Goal: Information Seeking & Learning: Learn about a topic

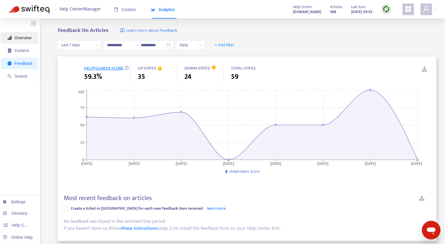
click at [15, 39] on span "Overview" at bounding box center [20, 38] width 25 height 12
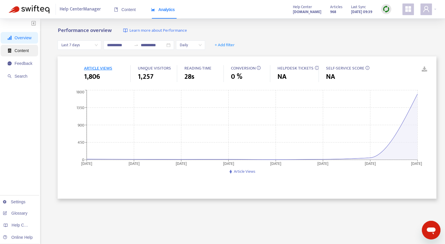
click at [26, 51] on span "Content" at bounding box center [22, 50] width 14 height 5
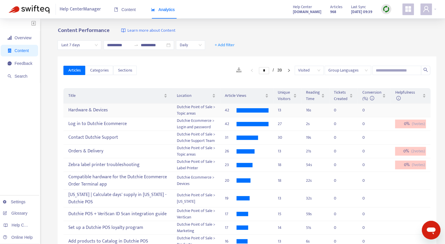
click at [105, 109] on div "Hardware & Devices" at bounding box center [117, 111] width 99 height 10
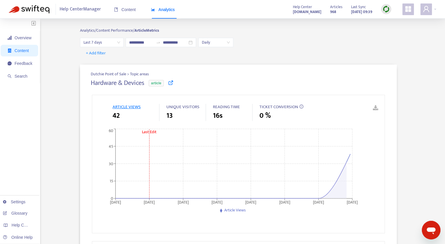
click at [172, 82] on icon at bounding box center [170, 82] width 5 height 5
click at [126, 10] on span "Content" at bounding box center [125, 9] width 22 height 5
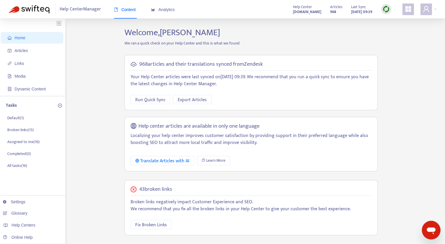
click at [26, 33] on span "Home" at bounding box center [33, 38] width 51 height 12
click at [389, 10] on img at bounding box center [386, 9] width 7 height 7
click at [394, 21] on link "Quick Sync" at bounding box center [398, 21] width 25 height 7
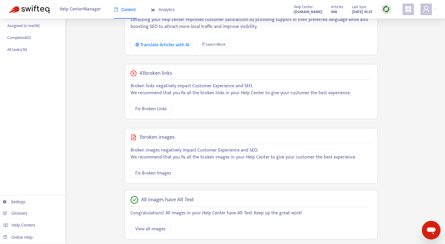
scroll to position [124, 0]
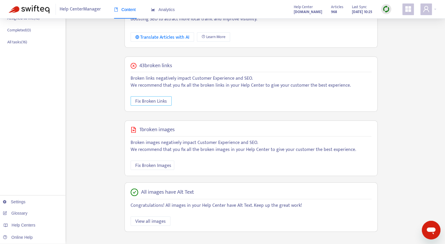
click at [149, 100] on span "Fix Broken Links" at bounding box center [151, 101] width 32 height 7
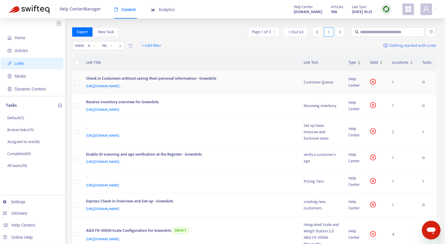
click at [204, 77] on div "Check in Customers without saving their personal information - Greenbits" at bounding box center [189, 79] width 206 height 8
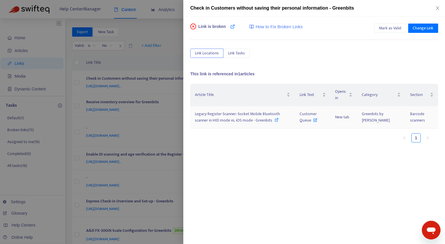
click at [227, 117] on span "Legacy Register Scanner: Socket Mobile Bluetooth scanner in HID mode vs. iOS mo…" at bounding box center [237, 117] width 85 height 13
click at [436, 7] on icon "close" at bounding box center [437, 8] width 5 height 5
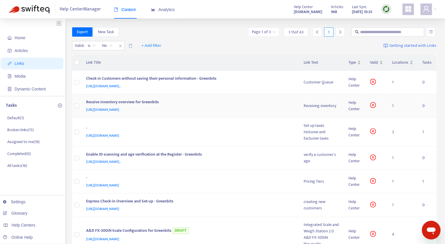
click at [393, 106] on td "1" at bounding box center [403, 106] width 30 height 24
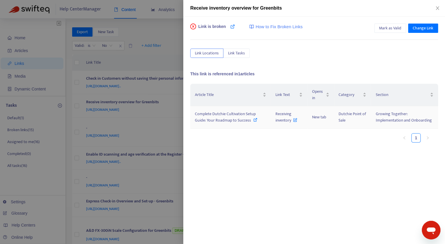
click at [241, 114] on span "Complete Dutchie Cultivation Setup Guide: Your Roadmap to Success" at bounding box center [225, 117] width 61 height 13
click at [392, 26] on span "Mark as Valid" at bounding box center [390, 28] width 22 height 6
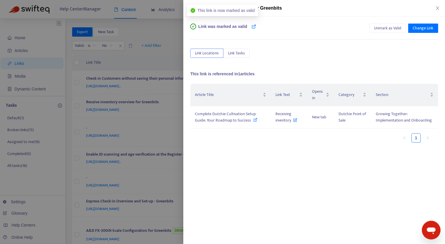
click at [163, 53] on div at bounding box center [222, 122] width 445 height 244
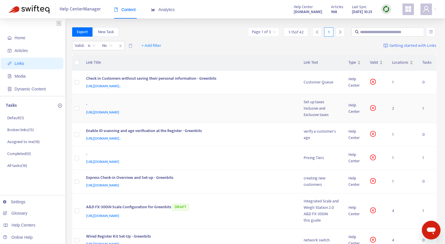
click at [119, 115] on span "[URL][DOMAIN_NAME]" at bounding box center [102, 112] width 33 height 6
click at [356, 115] on div "Help Center" at bounding box center [355, 108] width 12 height 13
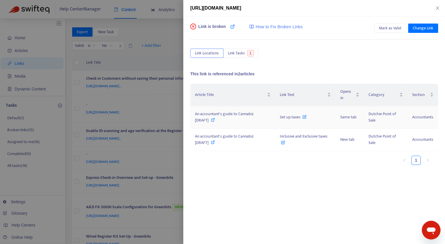
click at [218, 115] on span "An accountant's guide to Cannabiz [DRAFT]" at bounding box center [224, 117] width 59 height 13
click at [133, 107] on div at bounding box center [222, 122] width 445 height 244
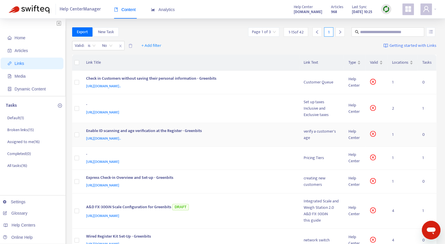
click at [326, 141] on div "verify a customer's age" at bounding box center [322, 134] width 36 height 13
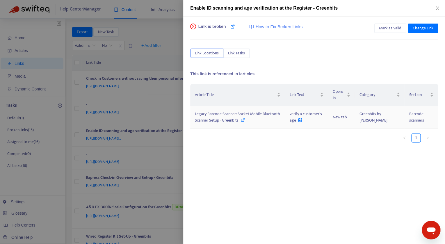
click at [240, 111] on span "Legacy Barcode Scanner: Socket Mobile Bluetooth Scanner Setup - Greenbits" at bounding box center [237, 117] width 85 height 13
click at [138, 89] on div at bounding box center [222, 122] width 445 height 244
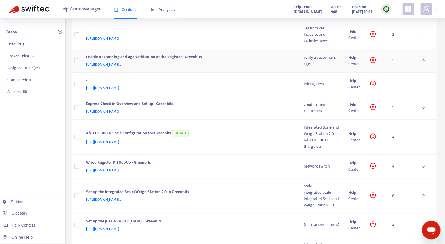
scroll to position [84, 0]
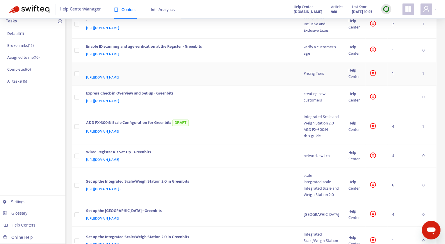
click at [350, 80] on div "Help Center" at bounding box center [355, 73] width 12 height 13
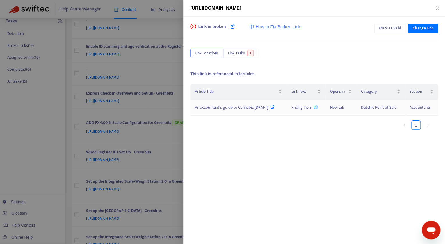
click at [233, 104] on span "An accountant's guide to Cannabiz [DRAFT]" at bounding box center [231, 107] width 73 height 7
click at [113, 139] on div at bounding box center [222, 122] width 445 height 244
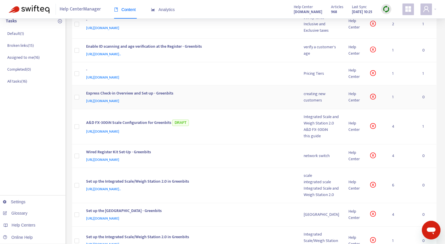
click at [374, 100] on icon "close-circle" at bounding box center [373, 97] width 6 height 6
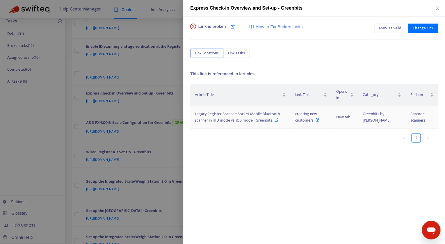
click at [250, 114] on span "Legacy Register Scanner: Socket Mobile Bluetooth scanner in HID mode vs. iOS mo…" at bounding box center [237, 117] width 85 height 13
click at [144, 143] on div at bounding box center [222, 122] width 445 height 244
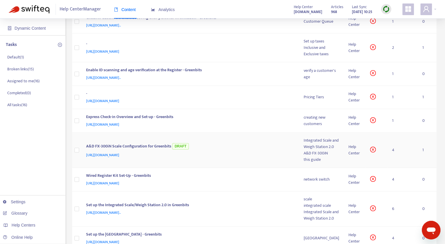
scroll to position [62, 0]
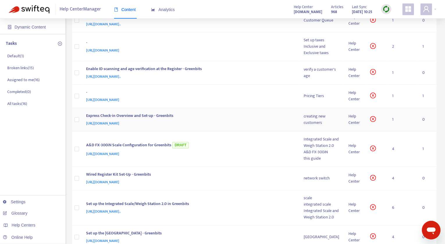
click at [119, 126] on span "[URL][DOMAIN_NAME]" at bounding box center [102, 124] width 33 height 6
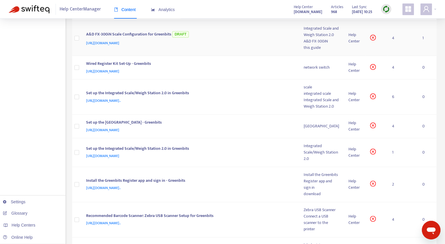
scroll to position [173, 0]
click at [331, 38] on div "Integrated Scale and Weigh Station 2.0" at bounding box center [322, 31] width 36 height 13
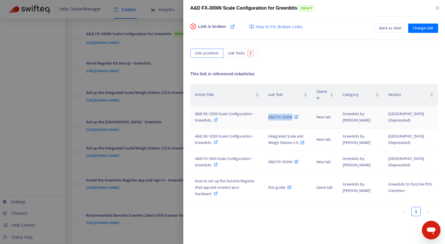
drag, startPoint x: 274, startPoint y: 117, endPoint x: 300, endPoint y: 118, distance: 25.9
click at [300, 118] on td "A&D FX-300iN" at bounding box center [288, 117] width 48 height 22
copy span "A&D FX-300iN"
click at [245, 112] on span "A&D EK-1200i Scale Configuration - Greenbits" at bounding box center [224, 117] width 59 height 13
click at [297, 137] on span "Integrated Scale and Weigh Station 2.0" at bounding box center [286, 139] width 36 height 13
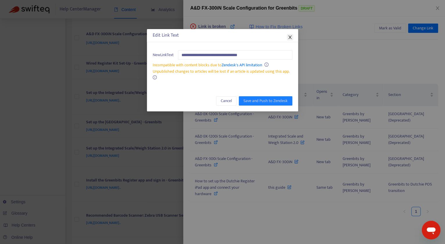
click at [289, 37] on icon "close" at bounding box center [290, 37] width 5 height 5
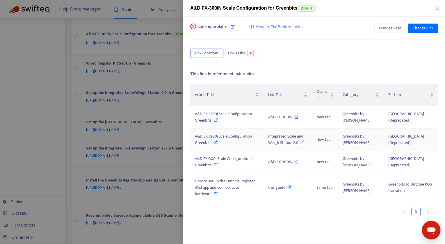
click at [220, 134] on span "A&D EK-1200i Scale Configuration - Greenbits" at bounding box center [224, 139] width 59 height 13
drag, startPoint x: 273, startPoint y: 160, endPoint x: 301, endPoint y: 163, distance: 28.4
click at [301, 163] on td "A&D FX-300iN" at bounding box center [288, 162] width 48 height 22
copy span "A&D FX-300iN"
click at [214, 158] on span "A&D FX-300i Scale Configuration - Greenbits" at bounding box center [224, 161] width 58 height 13
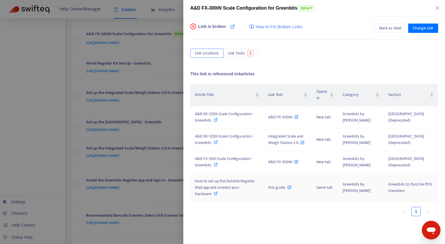
click at [234, 178] on span "How to set up the Dutchie Register iPad app and connect your hardware" at bounding box center [225, 188] width 60 height 20
click at [438, 9] on icon "close" at bounding box center [437, 8] width 5 height 5
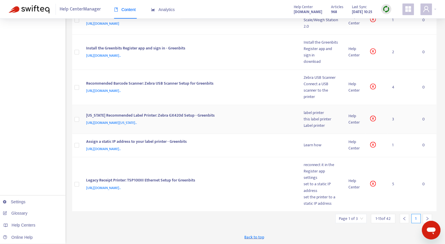
scroll to position [351, 0]
click at [121, 94] on span "[URL][DOMAIN_NAME].." at bounding box center [103, 91] width 35 height 6
click at [373, 89] on icon "close-circle" at bounding box center [373, 87] width 6 height 6
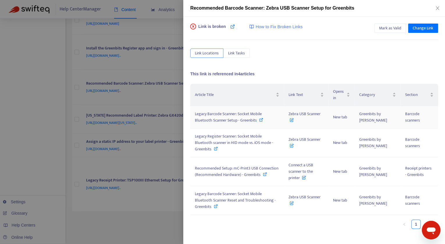
click at [241, 113] on span "Legacy Barcode Scanner: Socket Mobile Bluetooth Scanner Setup - Greenbits" at bounding box center [228, 117] width 67 height 13
click at [246, 140] on span "Legacy Register Scanner: Socket Mobile Bluetooth scanner in HID mode vs. iOS mo…" at bounding box center [234, 143] width 78 height 20
click at [220, 165] on span "Recommended Setup: mC-Print3 USB Connection (Recommended Hardware) - Greenbits" at bounding box center [237, 171] width 84 height 13
click at [242, 191] on span "Legacy Barcode Scanner: Socket Mobile Bluetooth Scanner Reset and Troubleshooti…" at bounding box center [235, 201] width 81 height 20
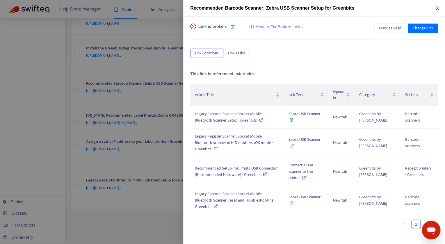
click at [438, 10] on icon "close" at bounding box center [437, 8] width 5 height 5
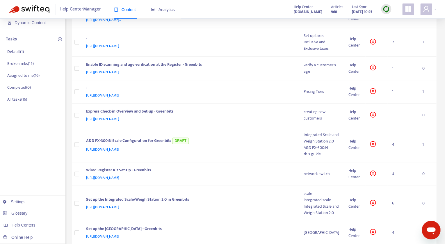
scroll to position [0, 0]
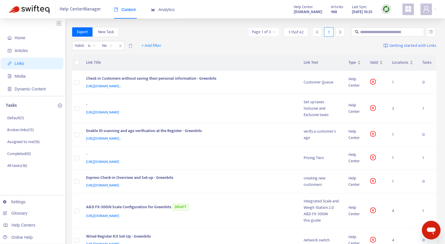
click at [385, 8] on img at bounding box center [386, 9] width 7 height 7
click at [389, 22] on link "Quick Sync" at bounding box center [398, 21] width 25 height 7
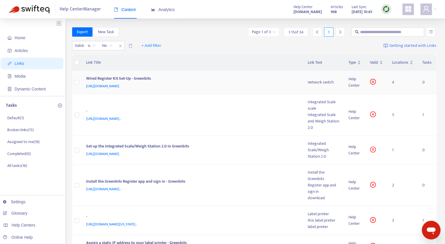
click at [333, 84] on div "network switch" at bounding box center [323, 82] width 31 height 6
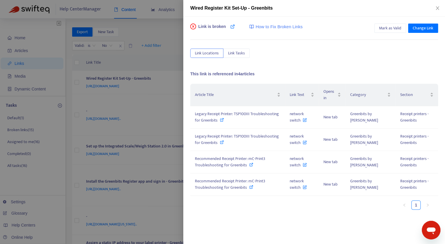
click at [371, 80] on div "This link is referenced in 4 articles Article Title Link Text Opens in Category…" at bounding box center [314, 135] width 248 height 129
click at [257, 114] on span "Legacy Receipt Printer: TSP100III Troubleshooting for Greenbits" at bounding box center [237, 117] width 84 height 13
click at [303, 158] on span "network switch" at bounding box center [298, 161] width 17 height 13
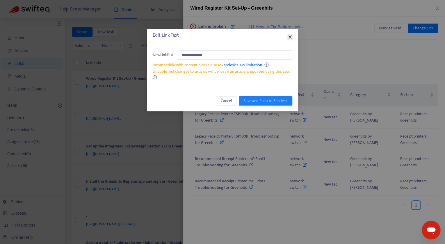
click at [290, 37] on icon "close" at bounding box center [289, 37] width 3 height 3
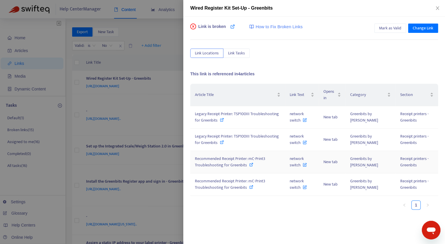
click at [240, 161] on span "Recommended Receipt Printer: mC-Print3 Troubleshooting for Greenbits" at bounding box center [230, 161] width 70 height 13
click at [121, 131] on div at bounding box center [222, 122] width 445 height 244
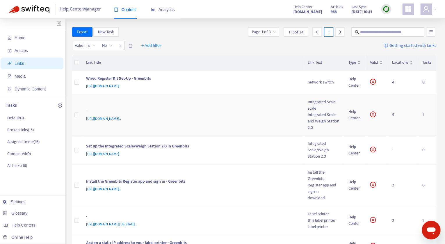
click at [395, 116] on td "5" at bounding box center [403, 115] width 30 height 42
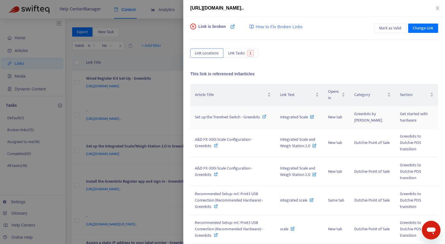
click at [239, 114] on span "Set up the Trendnet Switch - Greenbits" at bounding box center [227, 117] width 65 height 7
click at [246, 136] on span "A&D FX-300i Scale Configuration - Greenbits" at bounding box center [224, 142] width 58 height 13
click at [239, 191] on span "Recommended Setup: mC-Print3 USB Connection (Recommended Hardware) - Greenbits" at bounding box center [229, 201] width 68 height 20
click at [254, 219] on span "Recommended Setup: mC-Print3 USB Connection (Recommended Hardware) - Greenbits" at bounding box center [229, 229] width 68 height 20
click at [123, 165] on div at bounding box center [222, 122] width 445 height 244
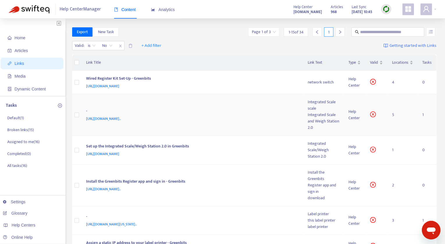
click at [184, 124] on td "- [URL][DOMAIN_NAME].." at bounding box center [193, 115] width 222 height 42
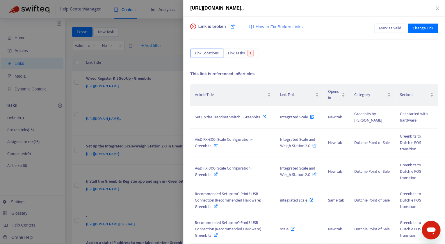
click at [174, 160] on div at bounding box center [222, 122] width 445 height 244
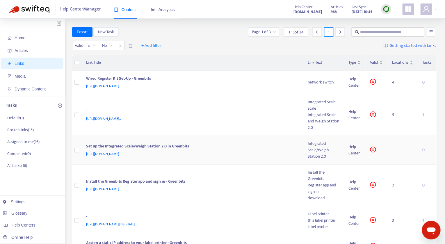
click at [311, 147] on div "Integrated Scale/Weigh Station 2.0" at bounding box center [323, 150] width 31 height 19
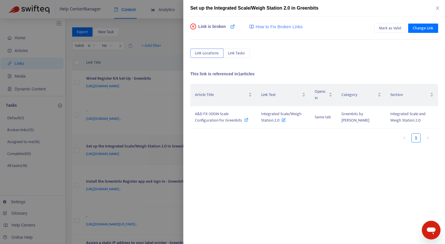
click at [311, 147] on div "Article Title Link Text Opens in Category Section A&D FX-300iN Scale Configurat…" at bounding box center [314, 142] width 248 height 116
click at [217, 114] on span "A&D FX-300iN Scale Configuration for Greenbits" at bounding box center [218, 117] width 47 height 13
click at [130, 162] on div at bounding box center [222, 122] width 445 height 244
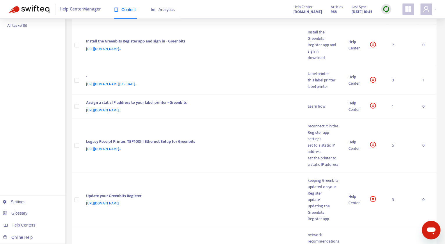
scroll to position [141, 0]
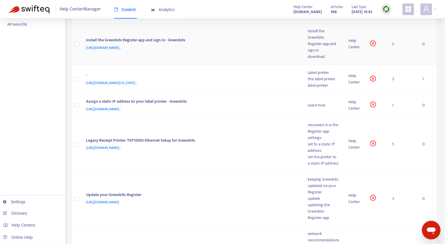
click at [323, 38] on div "Install the Greenbits Register app and sign in" at bounding box center [323, 41] width 31 height 26
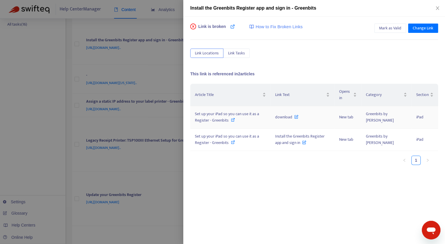
click at [236, 113] on span "Set up your iPad so you can use it as a Register - Greenbits" at bounding box center [227, 117] width 64 height 13
click at [198, 134] on span "Set up your iPad so you can use it as a Register - Greenbits" at bounding box center [227, 139] width 64 height 13
click at [155, 111] on div at bounding box center [222, 122] width 445 height 244
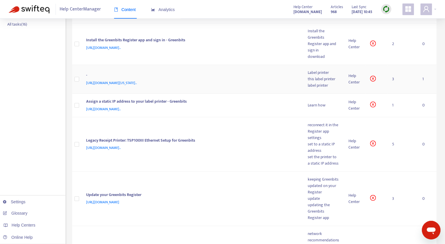
click at [320, 70] on div "Label printer" at bounding box center [323, 73] width 31 height 6
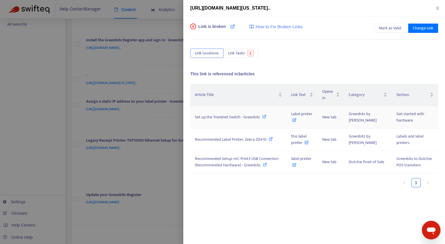
click at [230, 117] on span "Set up the Trendnet Switch - Greenbits" at bounding box center [227, 117] width 65 height 7
click at [245, 139] on span "Recommended Label Printer: Zebra ZD410" at bounding box center [231, 139] width 72 height 7
click at [217, 157] on span "Recommended Setup: mC-Print3 USB Connection (Recommended Hardware) - Greenbits" at bounding box center [237, 161] width 84 height 13
click at [97, 113] on div at bounding box center [222, 122] width 445 height 244
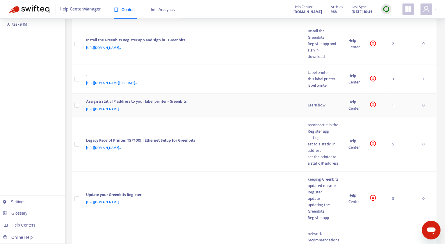
click at [322, 102] on div "Learn how" at bounding box center [323, 105] width 31 height 6
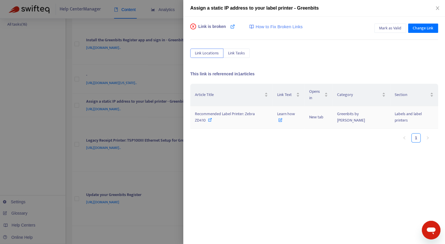
click at [251, 111] on span "Recommended Label Printer: Zebra ZD410" at bounding box center [225, 117] width 60 height 13
click at [252, 111] on span "Recommended Label Printer: Zebra ZD410" at bounding box center [225, 117] width 60 height 13
click at [176, 115] on div at bounding box center [222, 122] width 445 height 244
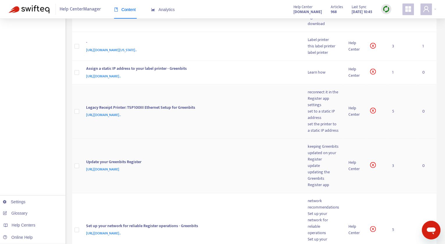
scroll to position [175, 0]
click at [314, 108] on div "set to a static IP address" at bounding box center [323, 114] width 31 height 13
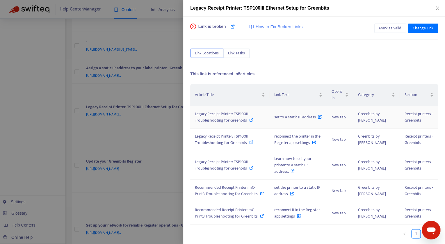
click at [223, 122] on span "Legacy Receipt Printer: TSP100III Troubleshooting for Greenbits" at bounding box center [222, 117] width 55 height 13
click at [222, 184] on span "Recommended Receipt Printer: mC-Print3 Troubleshooting for Greenbits" at bounding box center [226, 190] width 63 height 13
click at [139, 181] on div at bounding box center [222, 122] width 445 height 244
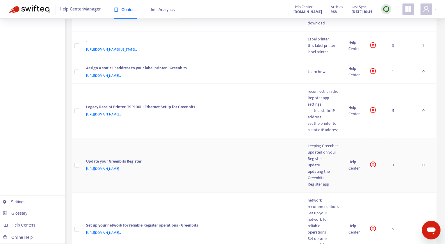
click at [316, 169] on div "updating the Greenbits Register app" at bounding box center [323, 178] width 31 height 19
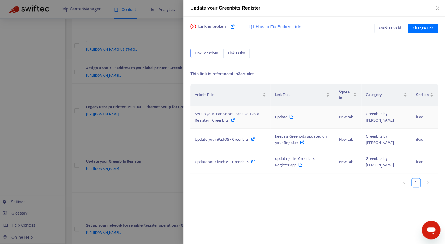
click at [242, 113] on span "Set up your iPad so you can use it as a Register - Greenbits" at bounding box center [227, 117] width 64 height 13
click at [240, 136] on span "Update your iPadOS - Greenbits" at bounding box center [222, 139] width 54 height 7
click at [119, 118] on div at bounding box center [222, 122] width 445 height 244
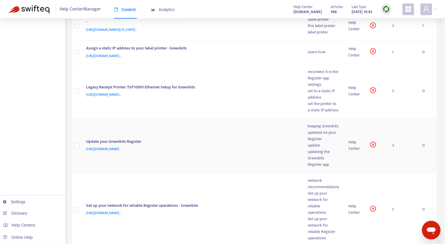
scroll to position [196, 0]
click at [321, 70] on div "reconnect it in the Register app settings" at bounding box center [323, 77] width 31 height 19
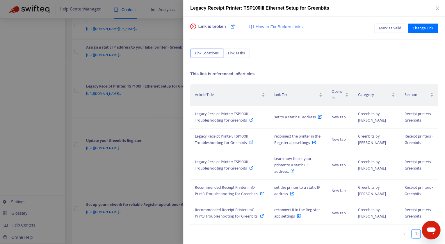
click at [111, 136] on div at bounding box center [222, 122] width 445 height 244
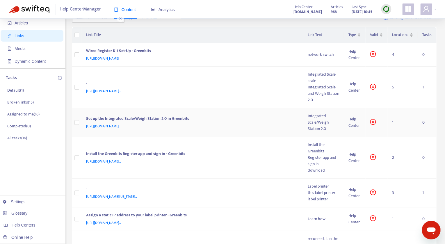
scroll to position [47, 0]
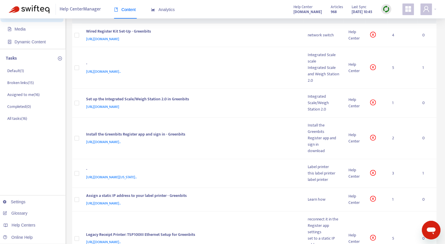
click at [388, 9] on img at bounding box center [386, 9] width 7 height 7
click at [389, 20] on link "Quick Sync" at bounding box center [398, 21] width 25 height 7
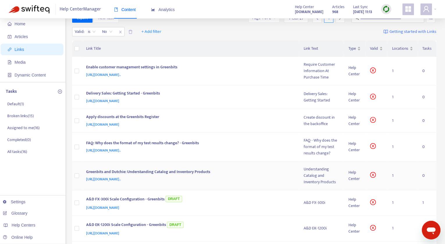
scroll to position [0, 0]
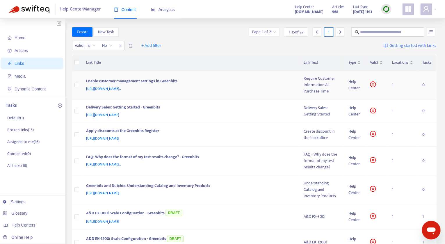
click at [327, 94] on div "Require Customer Information At Purchase Time" at bounding box center [322, 84] width 36 height 19
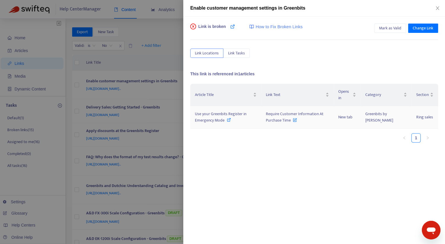
click at [234, 114] on span "Use your Greenbits Register in Emergency Mode" at bounding box center [221, 117] width 52 height 13
click at [160, 101] on div at bounding box center [222, 122] width 445 height 244
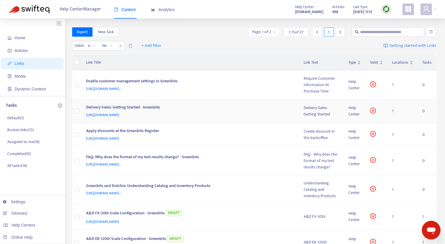
click at [323, 118] on div "Delivery Sales: Getting Started" at bounding box center [322, 111] width 36 height 13
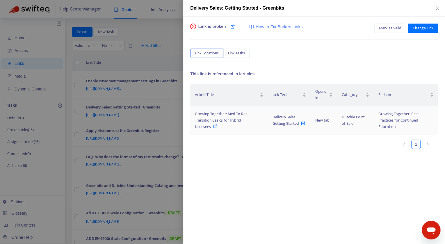
click at [239, 116] on span "Growing Together: Med To Rec Transition Basics for Hybrid Licensees" at bounding box center [221, 121] width 52 height 20
click at [157, 110] on div at bounding box center [222, 122] width 445 height 244
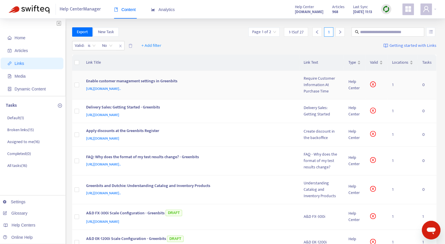
click at [317, 79] on div "Require Customer Information At Purchase Time" at bounding box center [322, 84] width 36 height 19
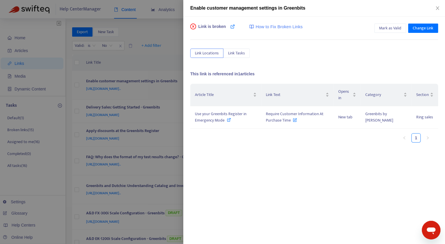
click at [317, 79] on div "This link is referenced in 1 articles Article Title Link Text Opens in Category…" at bounding box center [314, 135] width 248 height 129
click at [237, 113] on span "Use your Greenbits Register in Emergency Mode" at bounding box center [221, 117] width 52 height 13
click at [150, 97] on div at bounding box center [222, 122] width 445 height 244
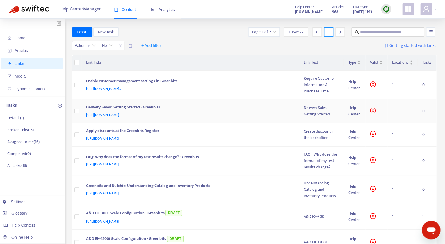
click at [318, 118] on div "Delivery Sales: Getting Started" at bounding box center [322, 111] width 36 height 13
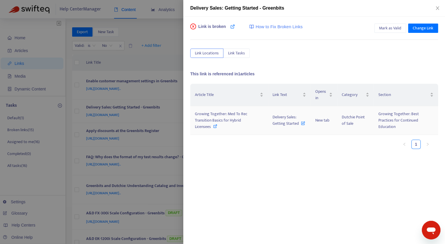
click at [233, 114] on span "Growing Together: Med To Rec Transition Basics for Hybrid Licensees" at bounding box center [221, 121] width 52 height 20
click at [166, 142] on div at bounding box center [222, 122] width 445 height 244
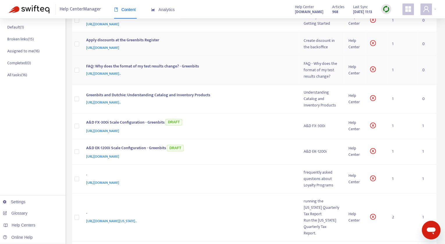
scroll to position [93, 0]
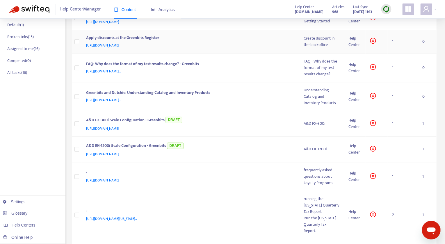
click at [209, 49] on div "[URL][DOMAIN_NAME]" at bounding box center [189, 45] width 206 height 6
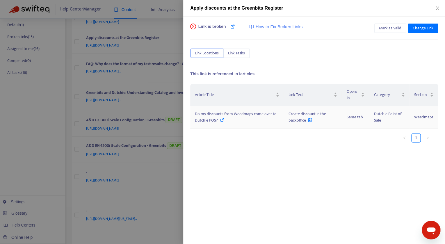
click at [251, 111] on span "Do my discounts from Weedmaps come over to Dutchie POS?" at bounding box center [236, 117] width 82 height 13
click at [116, 148] on div at bounding box center [222, 122] width 445 height 244
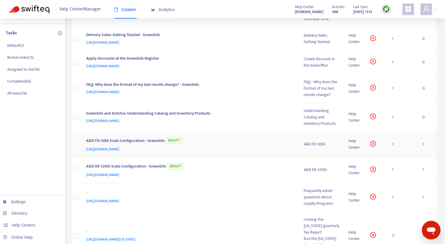
scroll to position [72, 0]
click at [322, 99] on div "FAQ - Why does the format of my test results change?" at bounding box center [322, 88] width 36 height 19
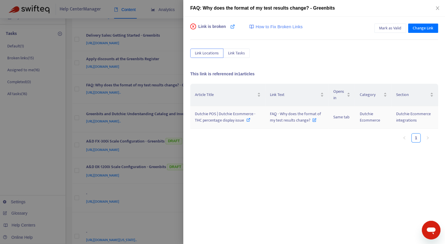
click at [243, 115] on span "Dutchie POS | Dutchie Ecommerce - THC percentage display issue" at bounding box center [225, 117] width 61 height 13
click at [127, 125] on div at bounding box center [222, 122] width 445 height 244
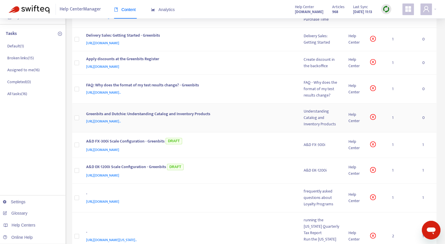
click at [326, 127] on div "Understanding Catalog and Inventory Products" at bounding box center [322, 117] width 36 height 19
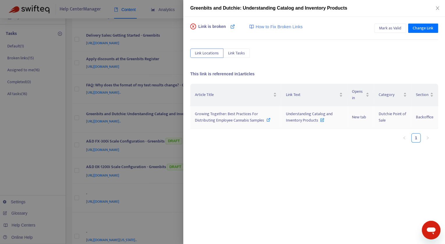
click at [241, 115] on span "Growing Together: Best Practices For Distributing Employee Cannabis Samples" at bounding box center [229, 117] width 69 height 13
click at [133, 135] on div at bounding box center [222, 122] width 445 height 244
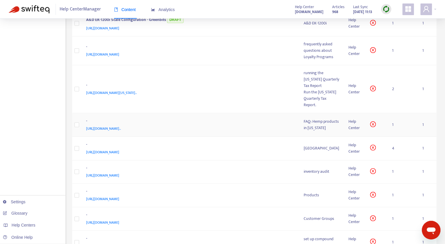
scroll to position [219, 0]
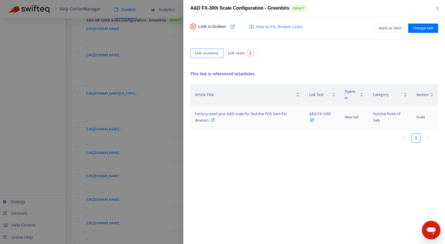
click at [274, 114] on span "Factory reset your A&D scale for Dutchie POS (non-Elo devices)" at bounding box center [241, 117] width 92 height 13
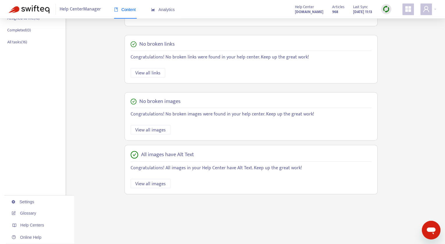
scroll to position [124, 0]
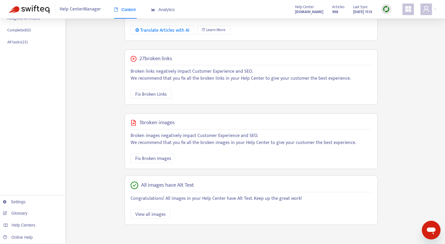
click at [384, 15] on div at bounding box center [386, 9] width 10 height 12
click at [386, 10] on img at bounding box center [386, 9] width 7 height 7
click at [390, 23] on link "Quick Sync" at bounding box center [398, 21] width 25 height 7
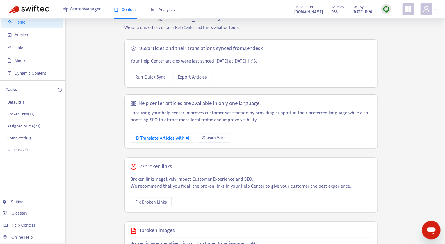
scroll to position [0, 0]
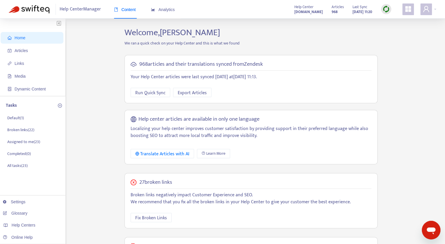
click at [40, 11] on img at bounding box center [29, 9] width 41 height 8
click at [158, 13] on div "Analytics" at bounding box center [163, 10] width 24 height 18
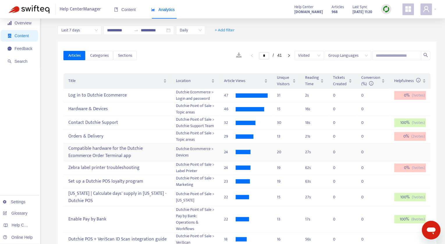
scroll to position [17, 0]
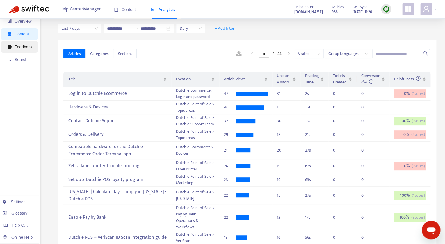
click at [19, 47] on span "Feedback" at bounding box center [24, 47] width 18 height 5
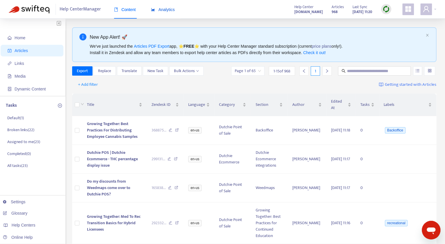
click at [157, 12] on span "Analytics" at bounding box center [163, 9] width 24 height 5
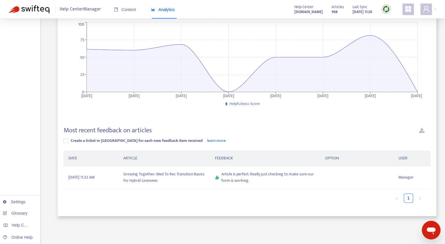
scroll to position [70, 0]
